Goal: Task Accomplishment & Management: Use online tool/utility

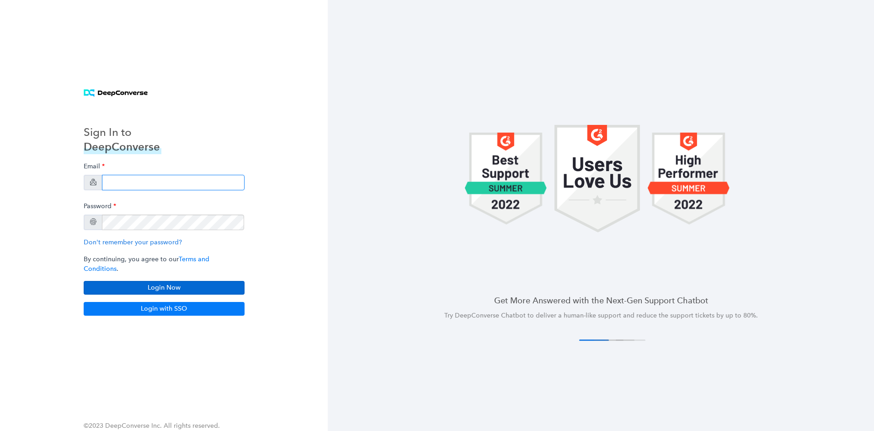
type input "[PERSON_NAME][EMAIL_ADDRESS][PERSON_NAME][DOMAIN_NAME]"
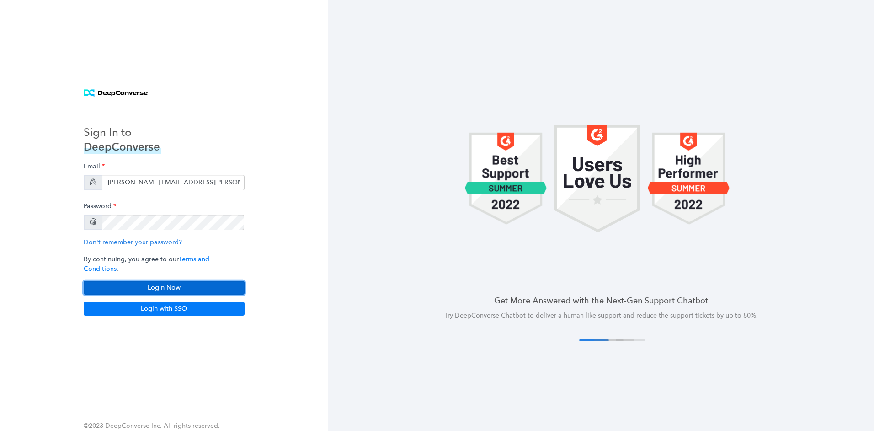
click at [175, 281] on button "Login Now" at bounding box center [164, 288] width 161 height 14
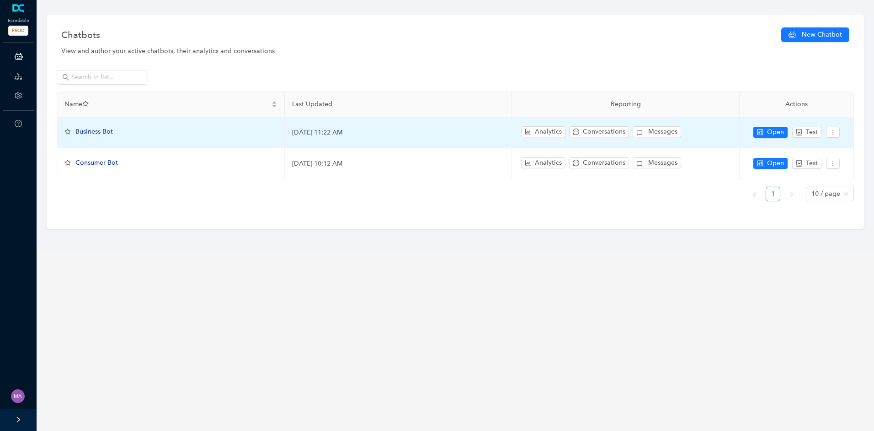
click at [103, 135] on span "Business Bot" at bounding box center [93, 132] width 37 height 8
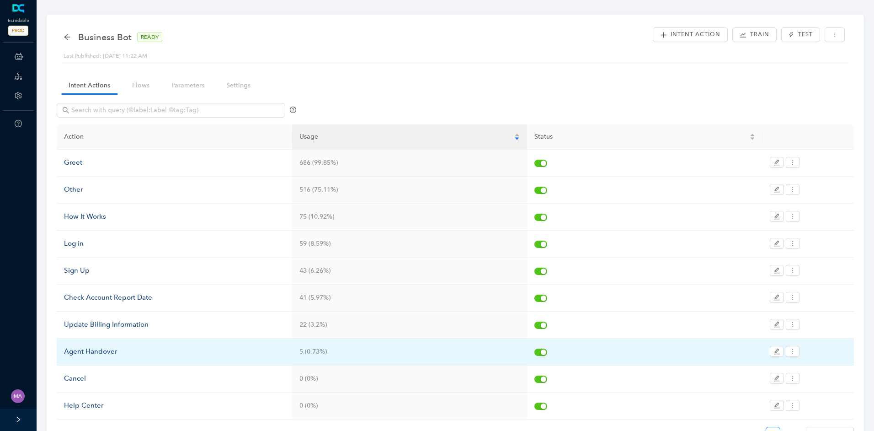
click at [118, 353] on div "Agent Handover" at bounding box center [174, 351] width 221 height 11
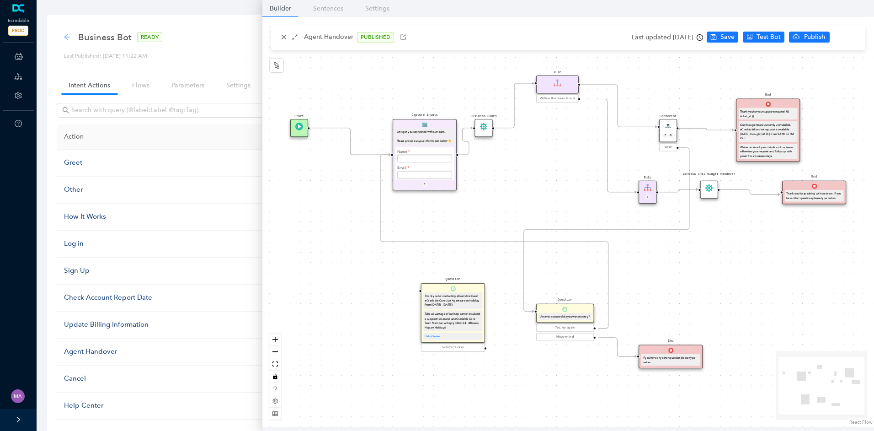
click at [67, 37] on icon "arrow-left" at bounding box center [67, 36] width 7 height 7
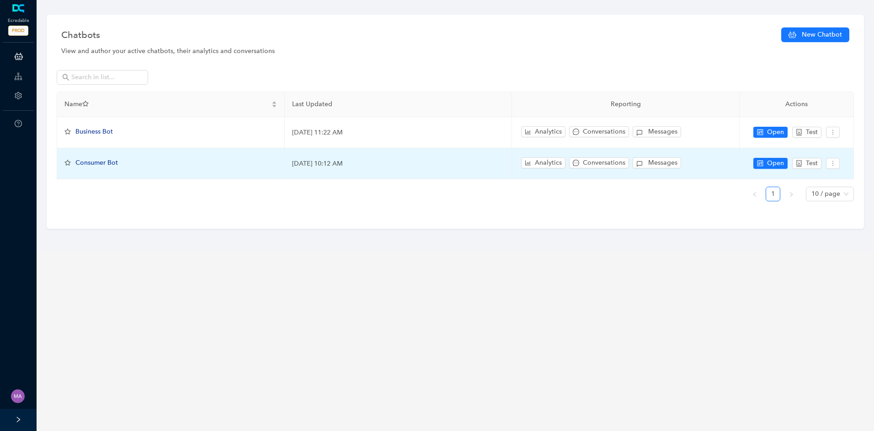
click at [93, 163] on span "Consumer Bot" at bounding box center [96, 163] width 43 height 8
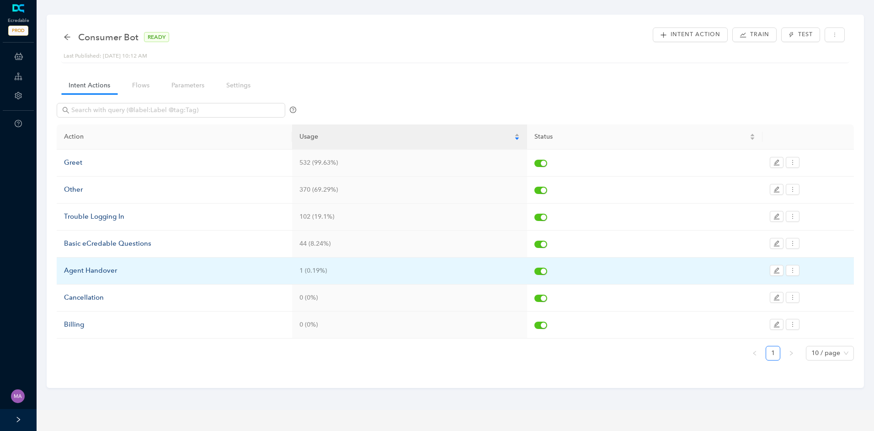
click at [85, 268] on div "Agent Handover" at bounding box center [174, 270] width 221 height 11
